Goal: Navigation & Orientation: Go to known website

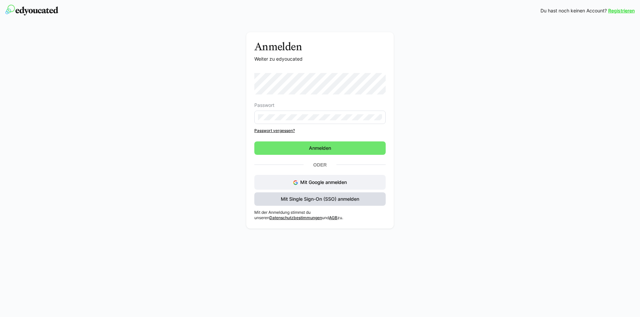
click at [371, 200] on span "Mit Single Sign-On (SSO) anmelden" at bounding box center [319, 198] width 131 height 13
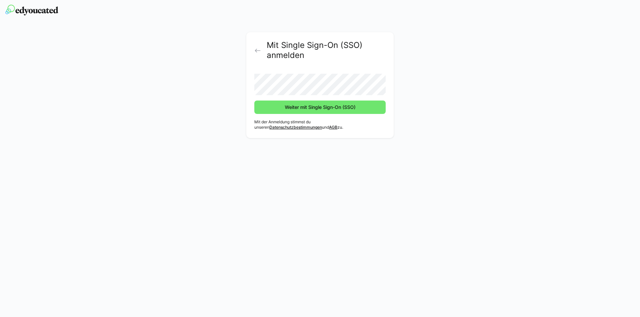
click at [254, 101] on button "Weiter mit Single Sign-On (SSO)" at bounding box center [319, 107] width 131 height 13
